Goal: Navigation & Orientation: Find specific page/section

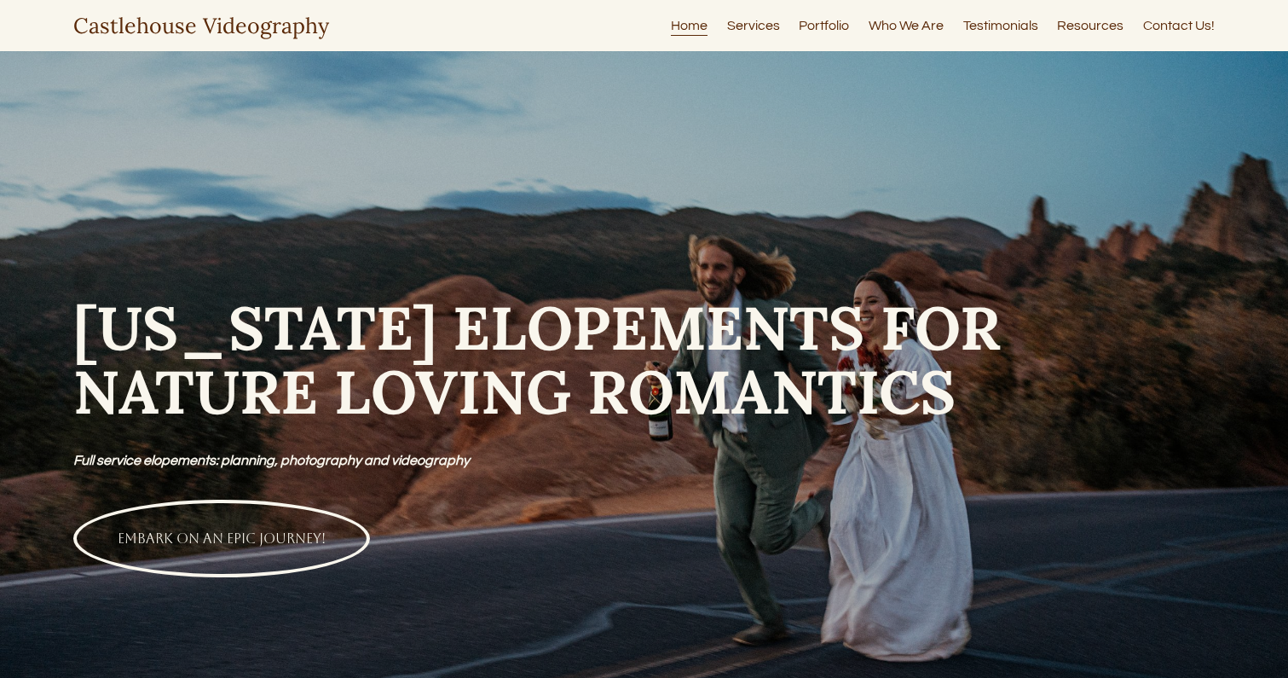
click at [760, 18] on link "Services" at bounding box center [753, 25] width 53 height 23
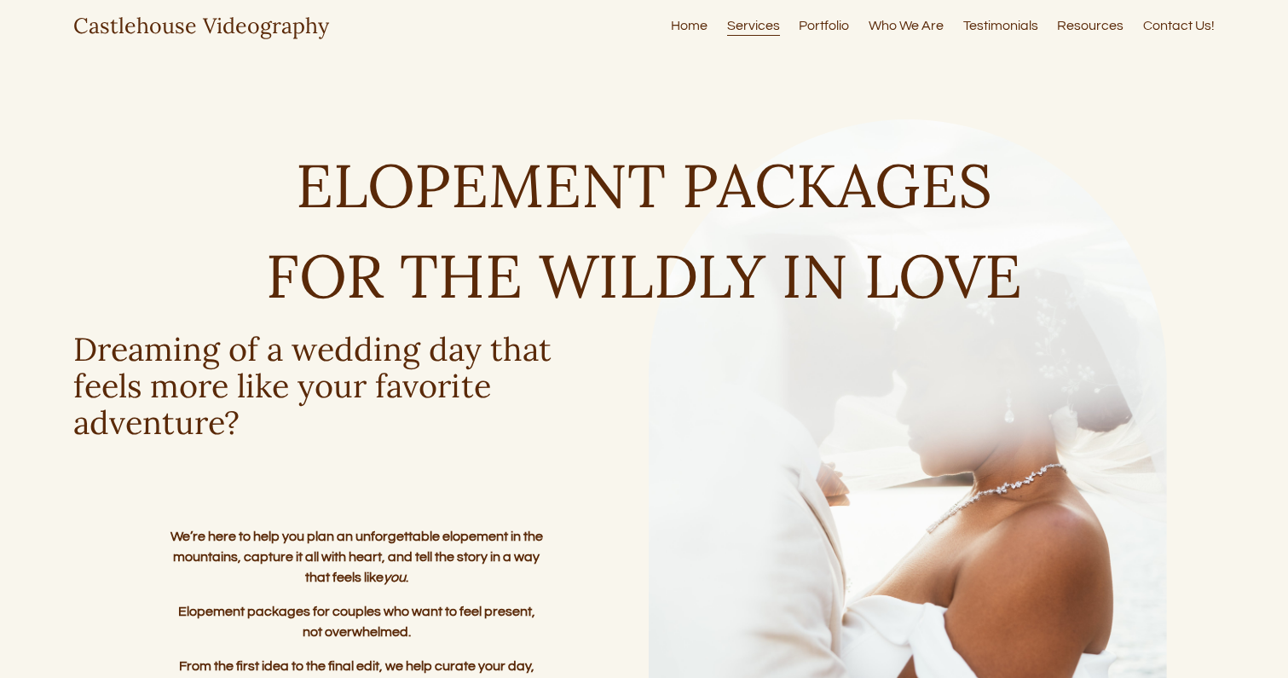
click at [1000, 25] on link "Testimonials" at bounding box center [1000, 25] width 75 height 23
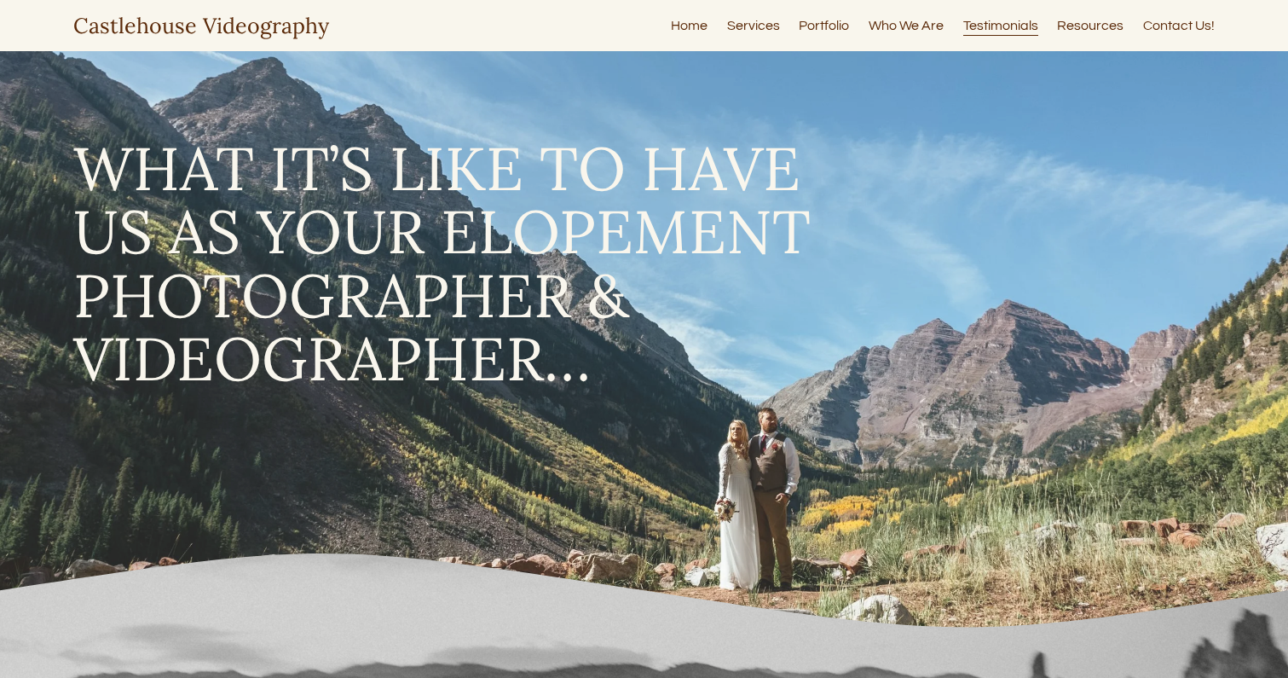
click at [826, 14] on link "Portfolio" at bounding box center [824, 25] width 50 height 23
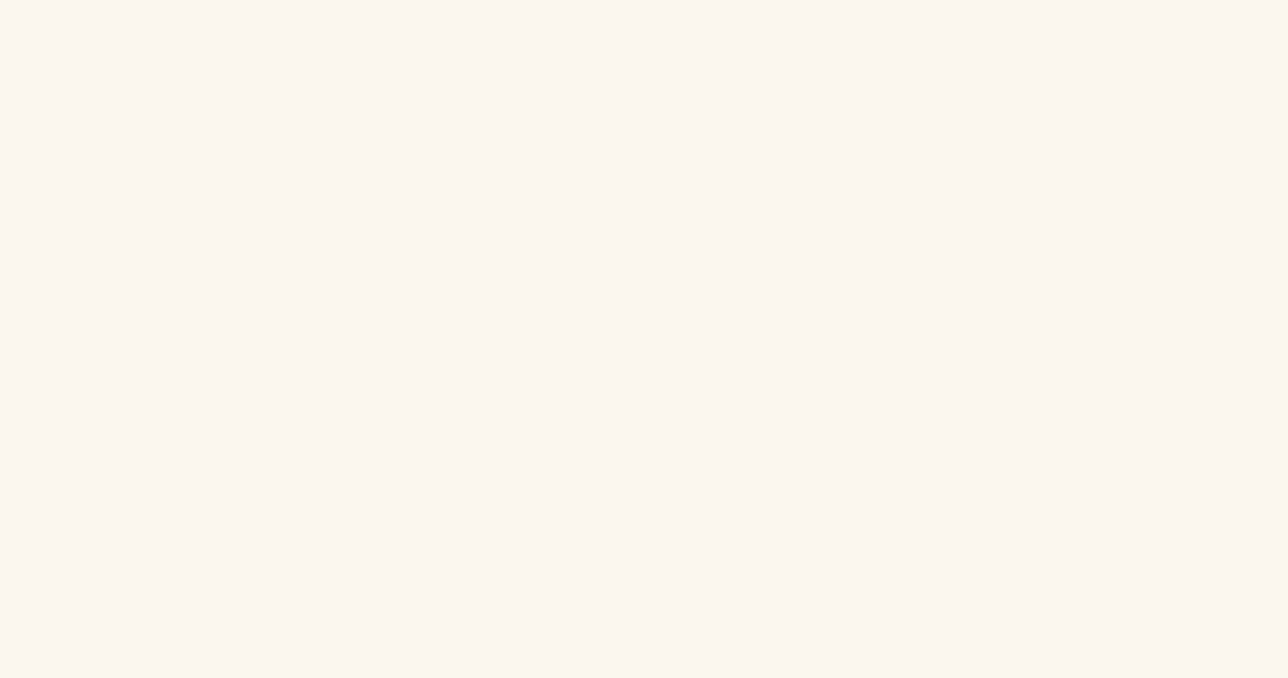
scroll to position [6433, 0]
